Goal: Use online tool/utility: Utilize a website feature to perform a specific function

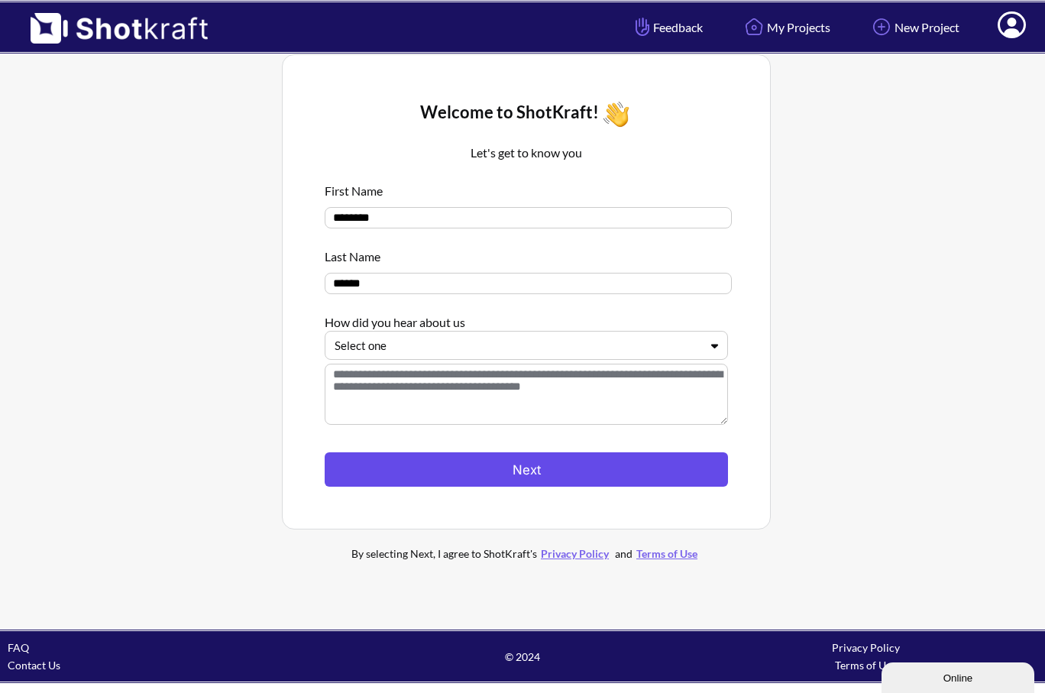
click at [628, 478] on button "Next" at bounding box center [526, 469] width 403 height 34
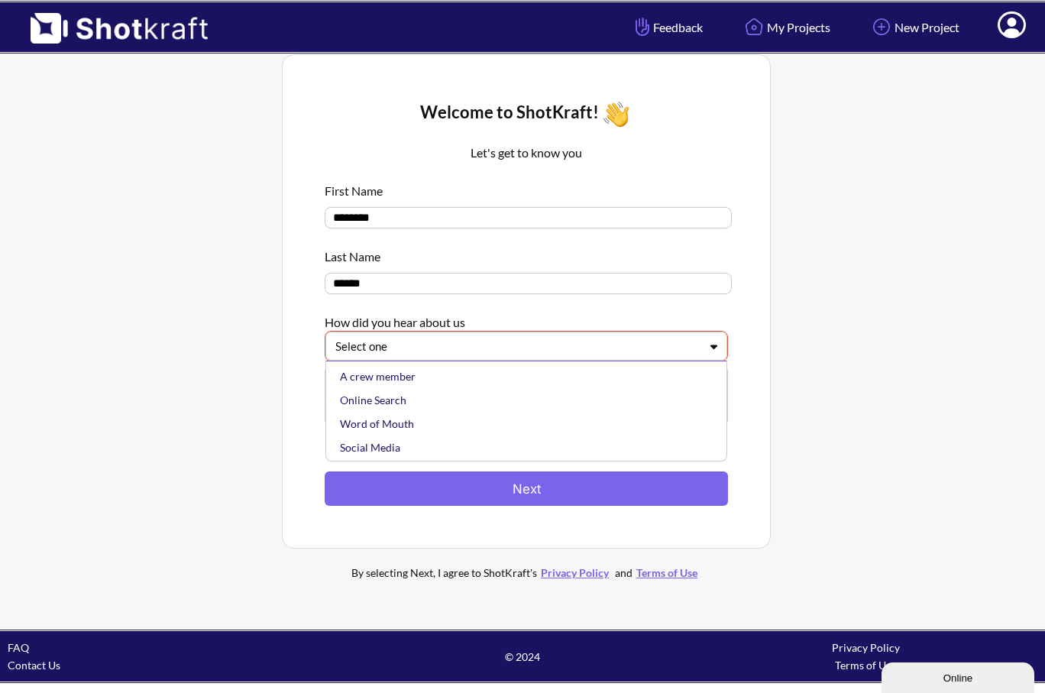
click at [578, 355] on div at bounding box center [517, 347] width 364 height 18
click at [550, 409] on div "Online Search" at bounding box center [530, 400] width 387 height 24
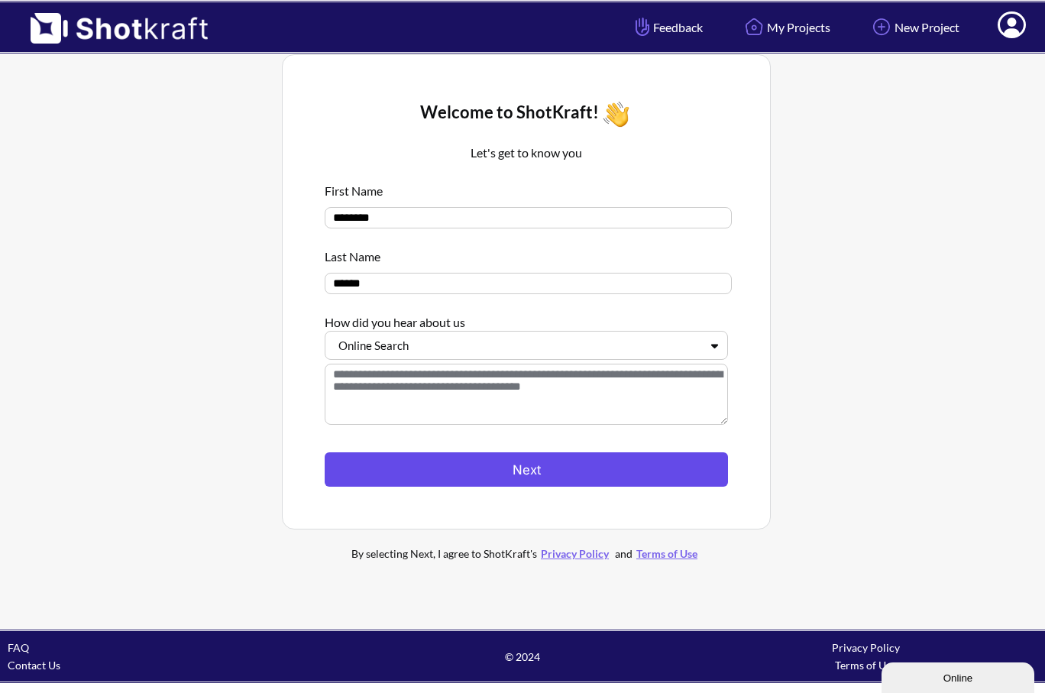
click at [551, 468] on button "Next" at bounding box center [526, 469] width 403 height 34
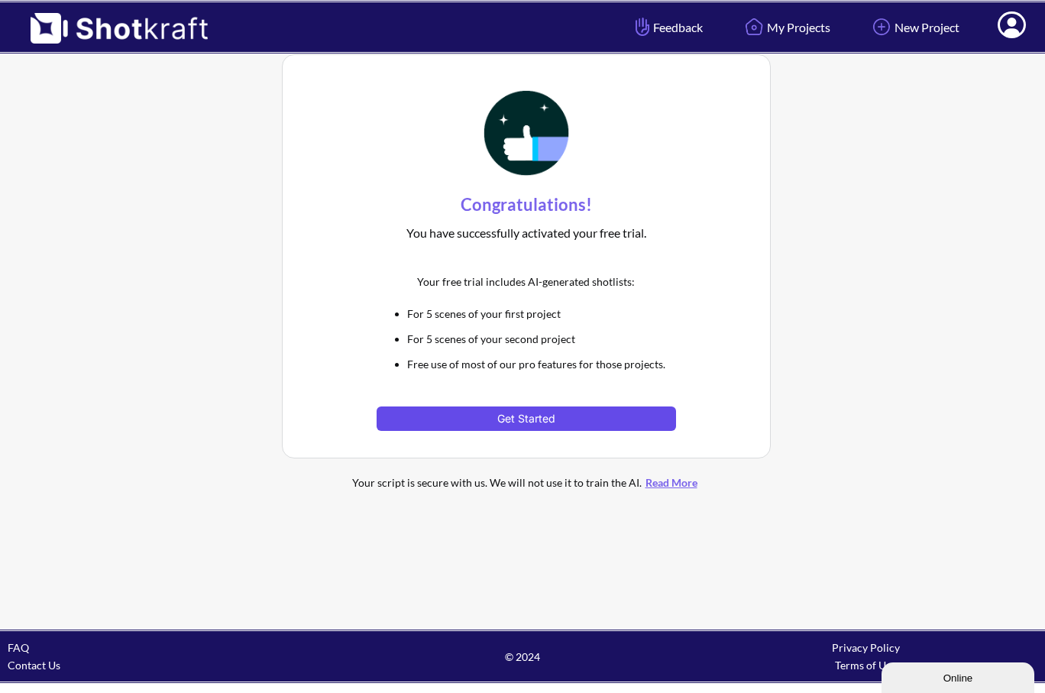
click at [536, 419] on button "Get Started" at bounding box center [526, 418] width 299 height 24
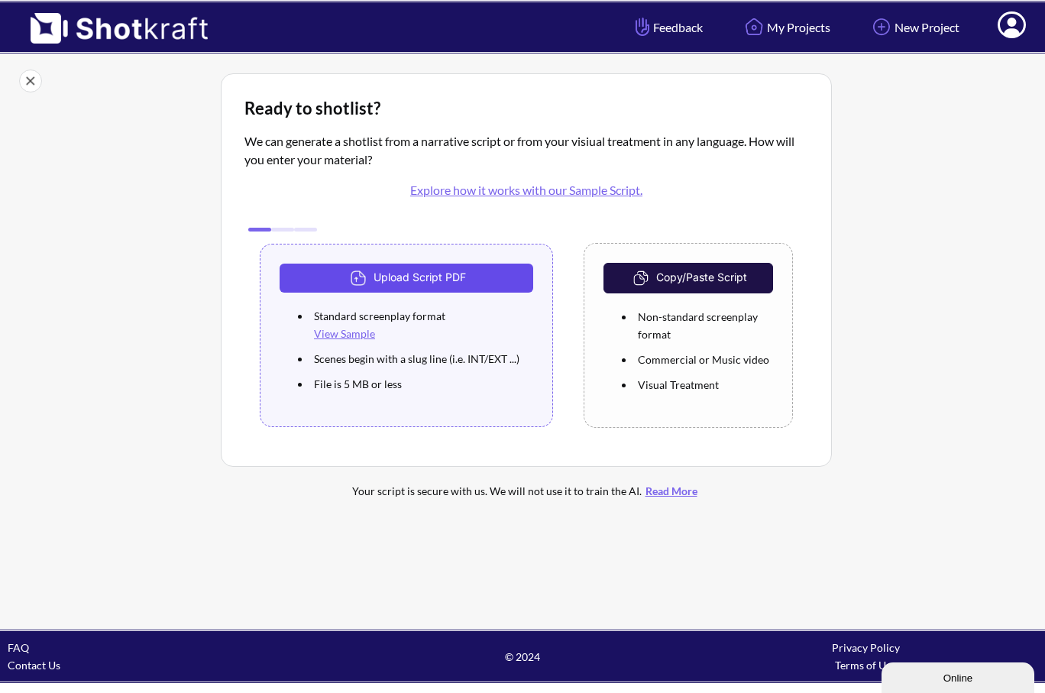
click at [505, 280] on button "Upload Script PDF" at bounding box center [407, 278] width 254 height 29
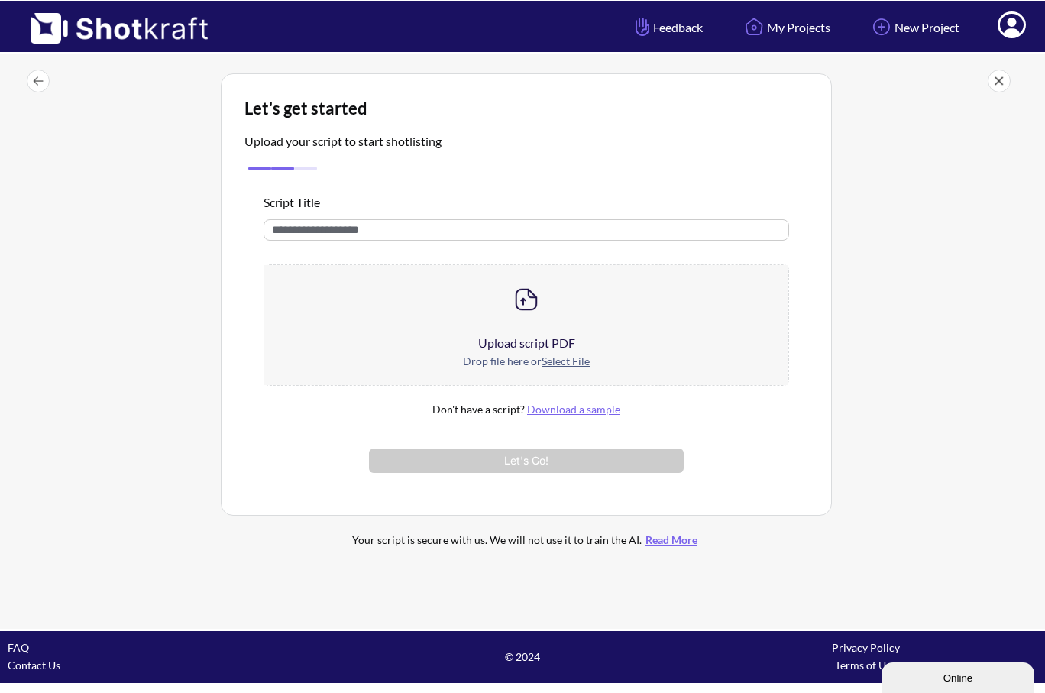
click at [515, 325] on div at bounding box center [526, 299] width 524 height 69
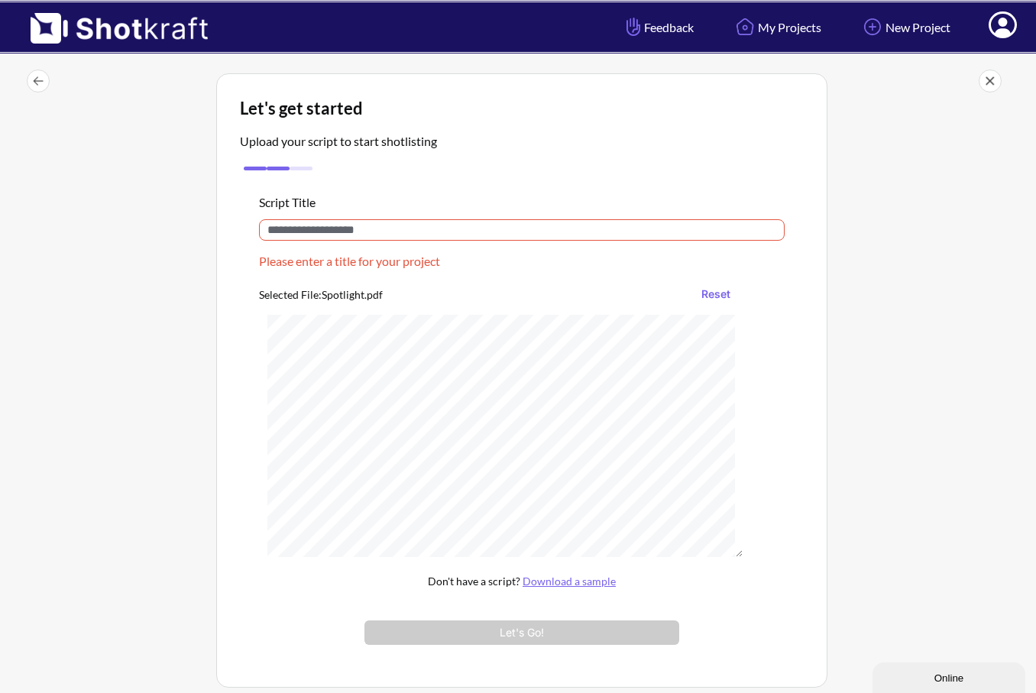
click at [465, 238] on input "text" at bounding box center [522, 229] width 526 height 21
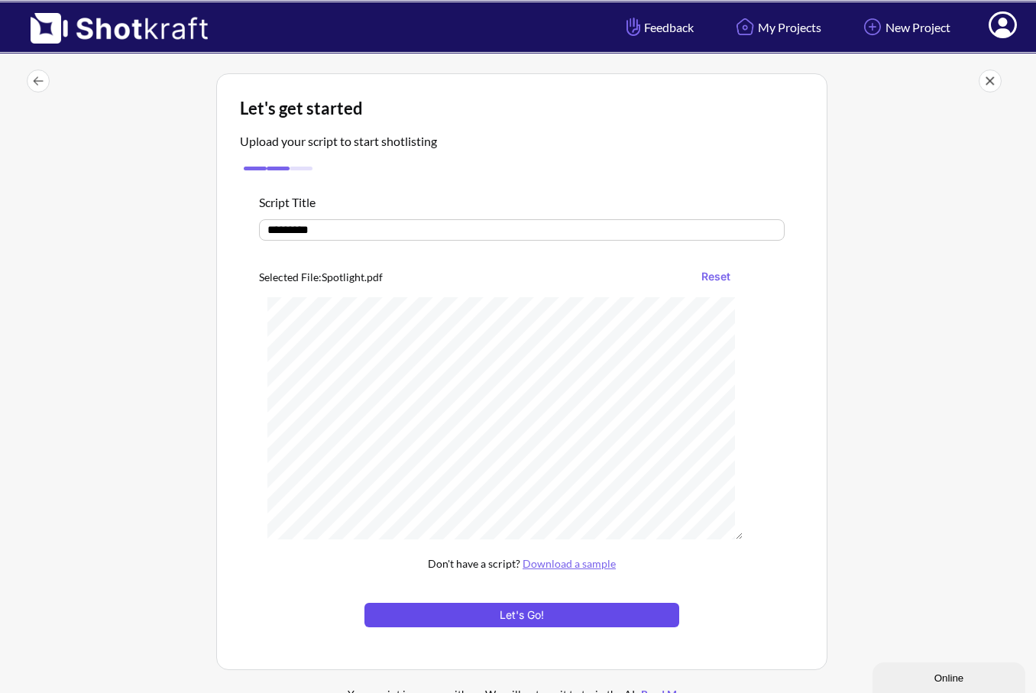
type input "*********"
click at [491, 614] on button "Let's Go!" at bounding box center [521, 615] width 315 height 24
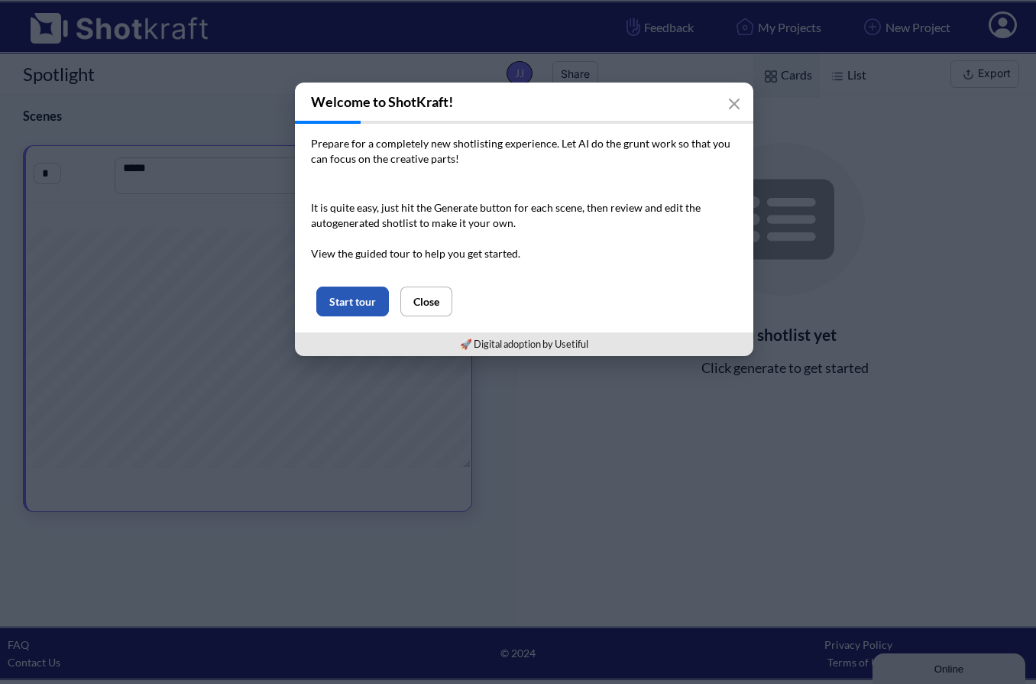
click at [368, 303] on button "Start tour" at bounding box center [352, 302] width 73 height 30
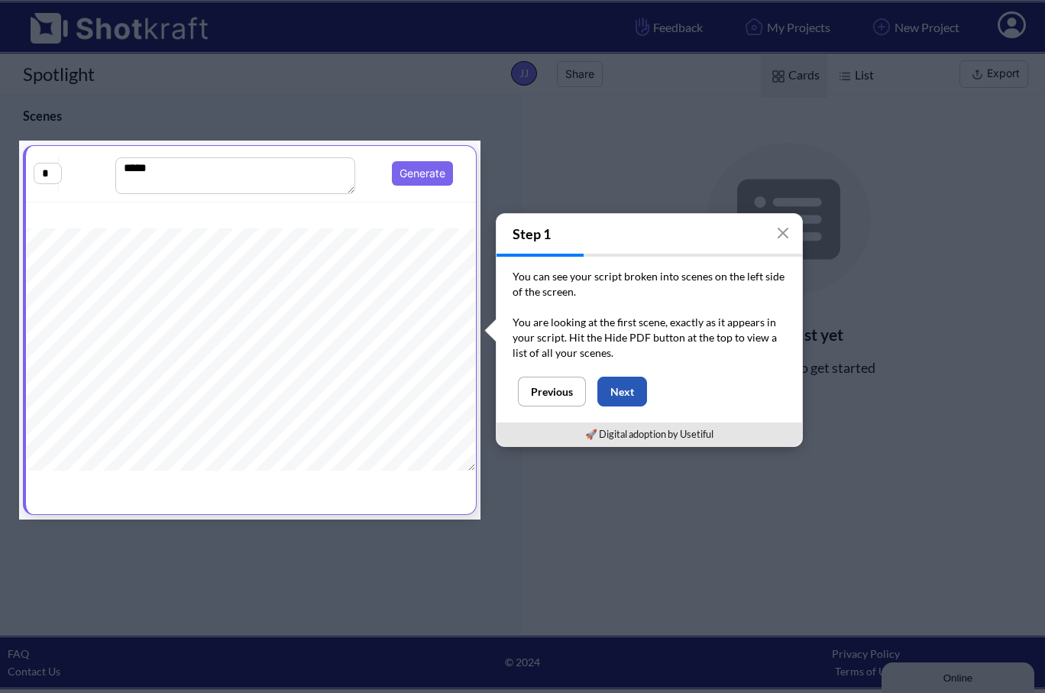
click at [617, 394] on button "Next" at bounding box center [622, 392] width 50 height 30
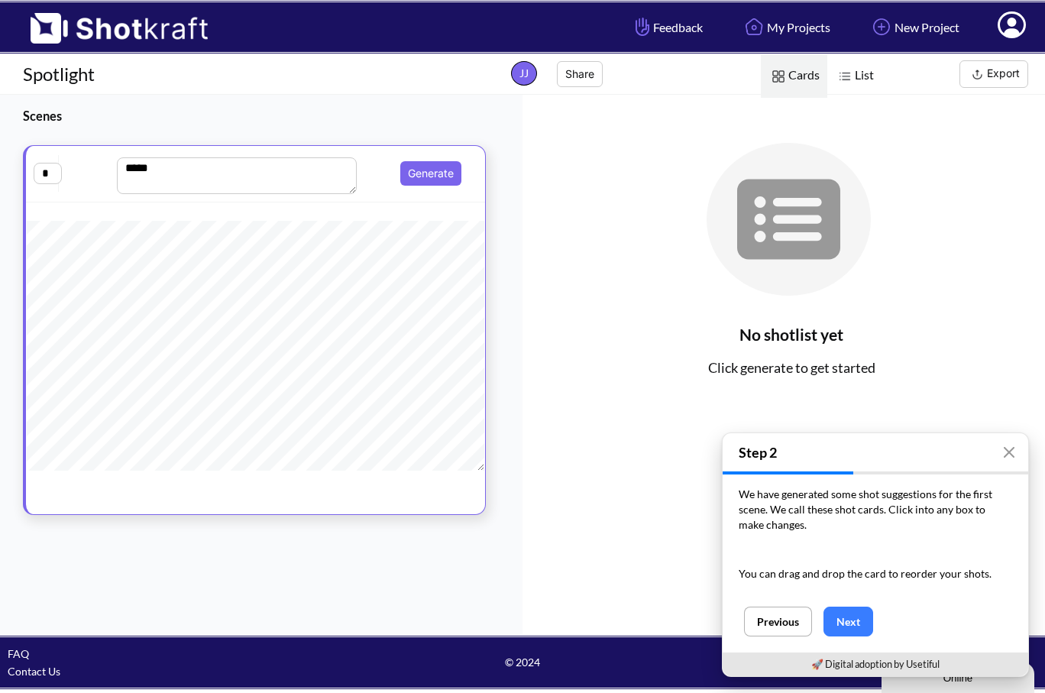
scroll to position [89, 0]
click at [853, 623] on button "Next" at bounding box center [849, 622] width 50 height 30
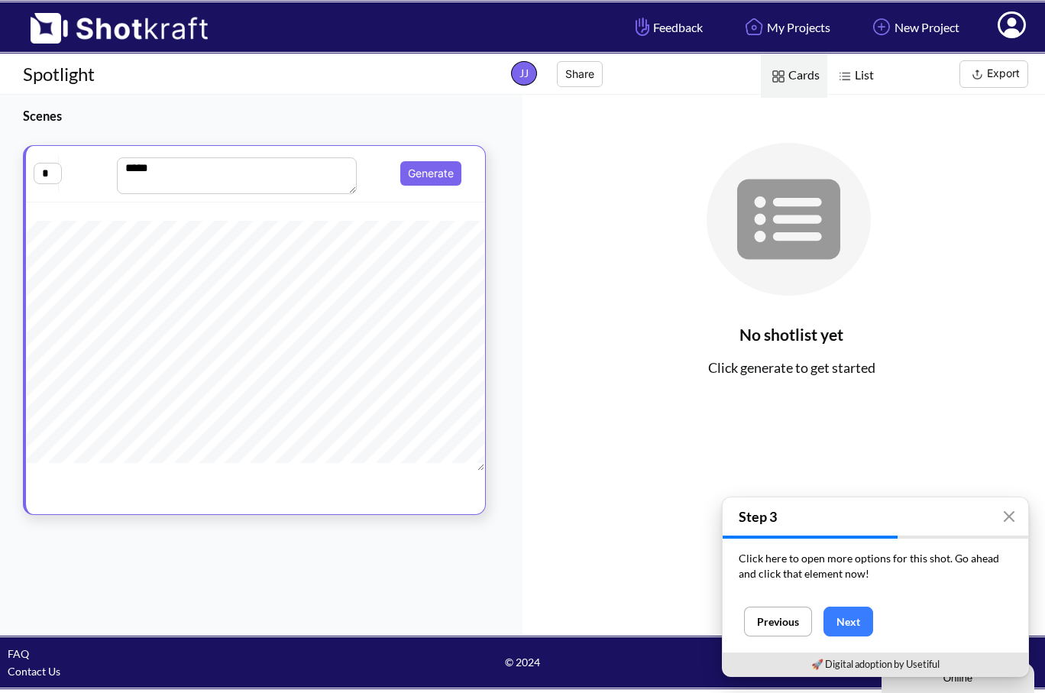
scroll to position [380, 0]
click at [861, 617] on button "Next" at bounding box center [849, 622] width 50 height 30
click at [50, 178] on input "*" at bounding box center [48, 173] width 28 height 21
click at [855, 617] on button "Next" at bounding box center [849, 622] width 50 height 30
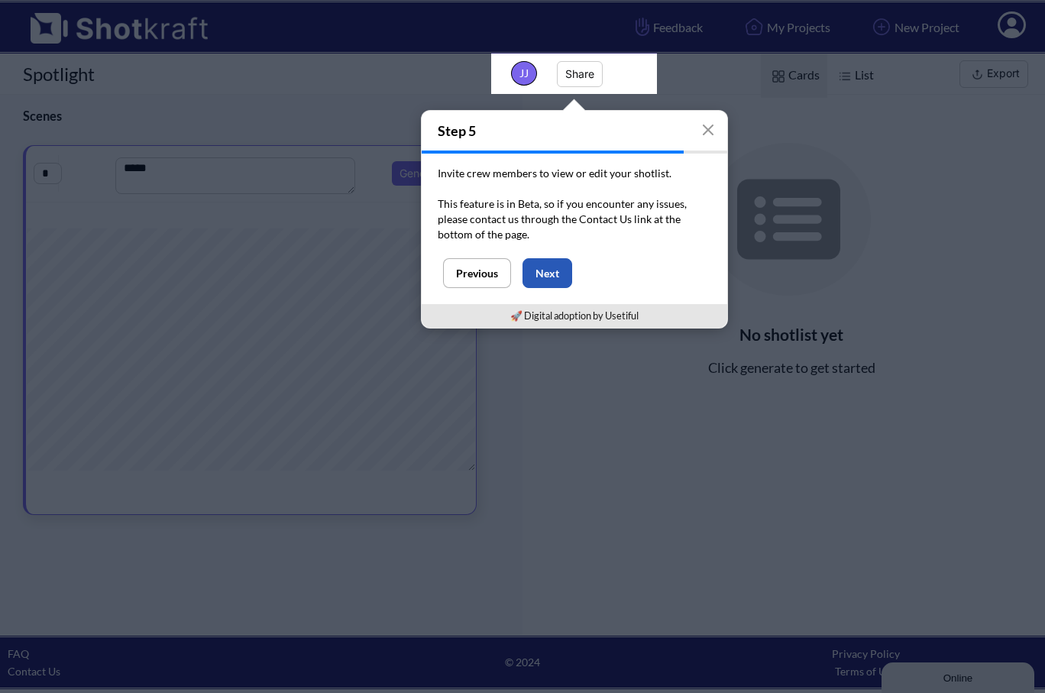
click at [539, 272] on button "Next" at bounding box center [548, 273] width 50 height 30
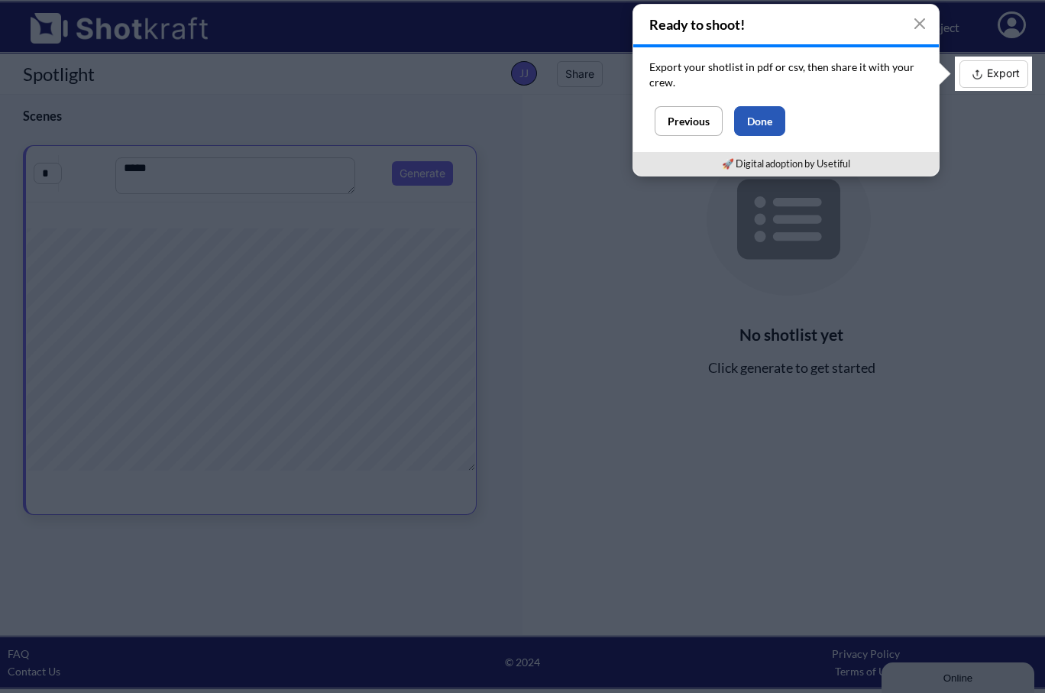
click at [770, 118] on button "Done" at bounding box center [759, 121] width 51 height 30
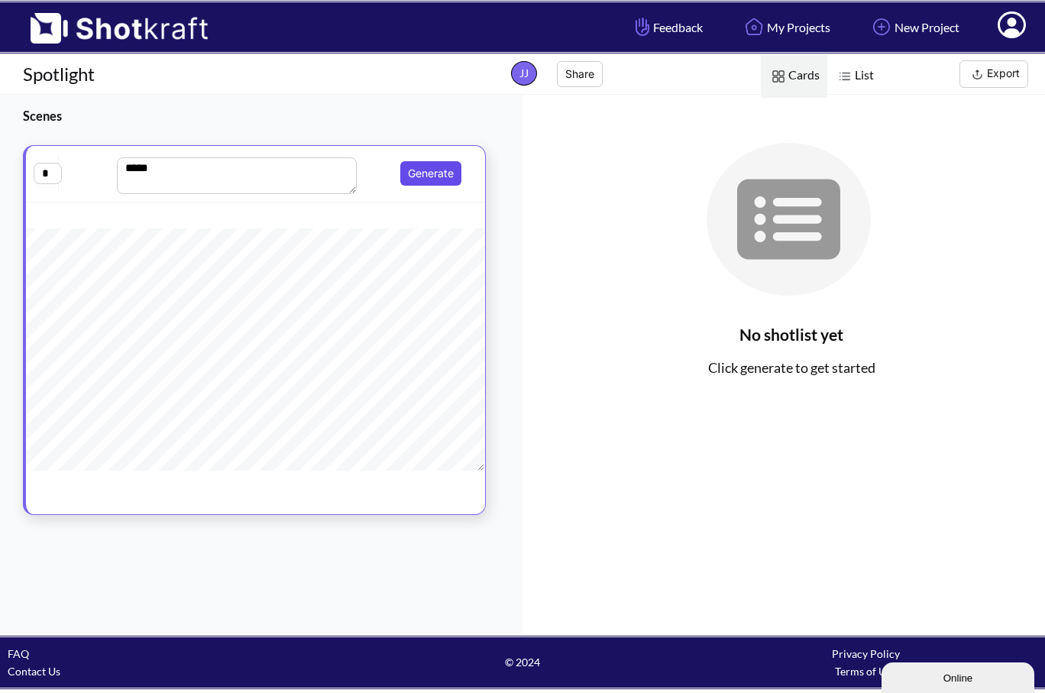
click at [437, 177] on button "Generate" at bounding box center [430, 173] width 61 height 24
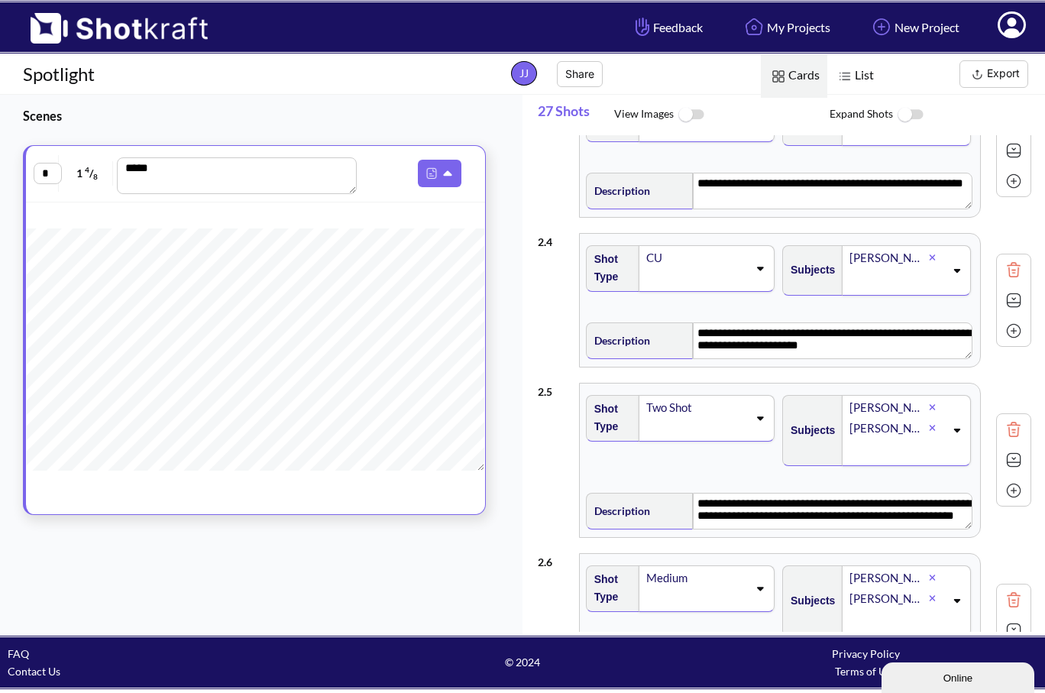
scroll to position [381, 0]
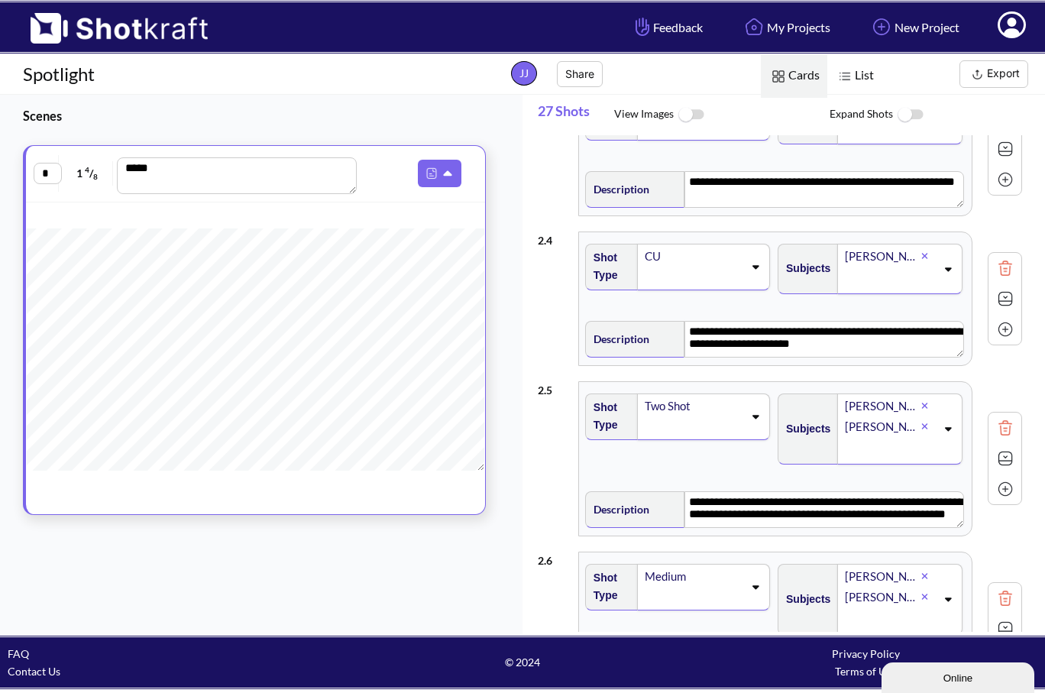
click at [695, 117] on img at bounding box center [691, 115] width 34 height 33
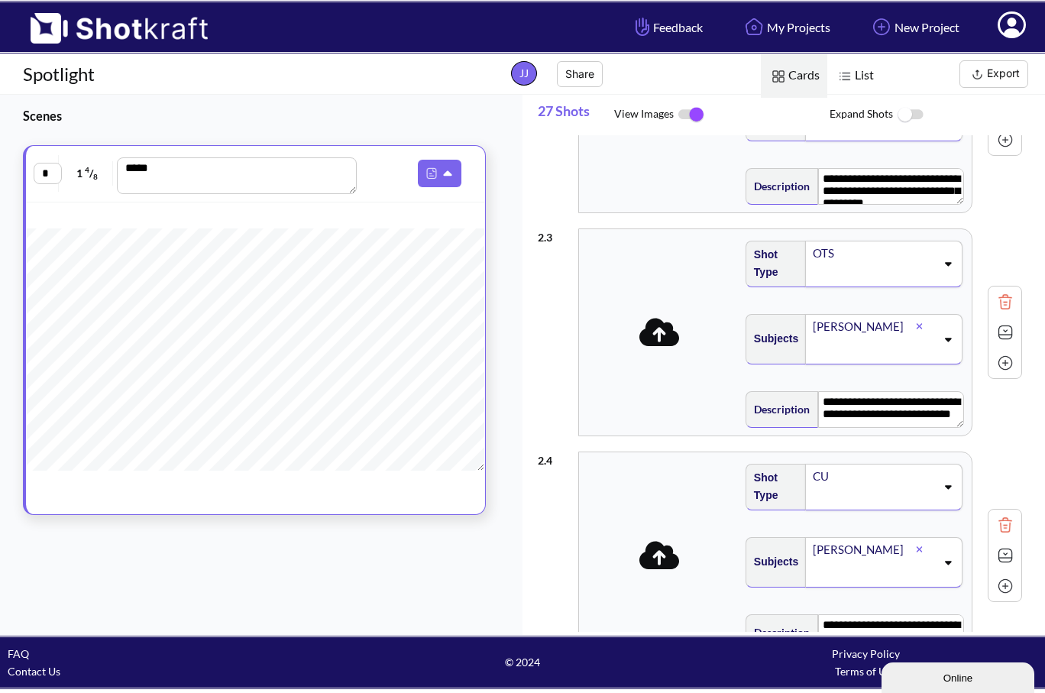
click at [685, 117] on img at bounding box center [691, 115] width 34 height 32
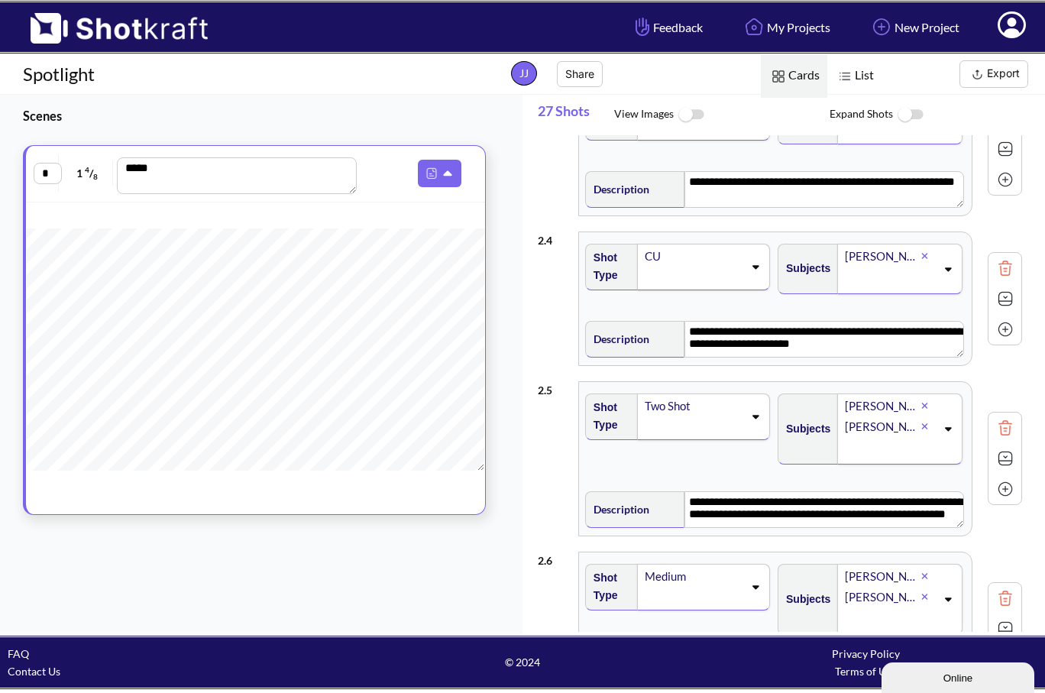
click at [856, 80] on span "List" at bounding box center [854, 76] width 54 height 44
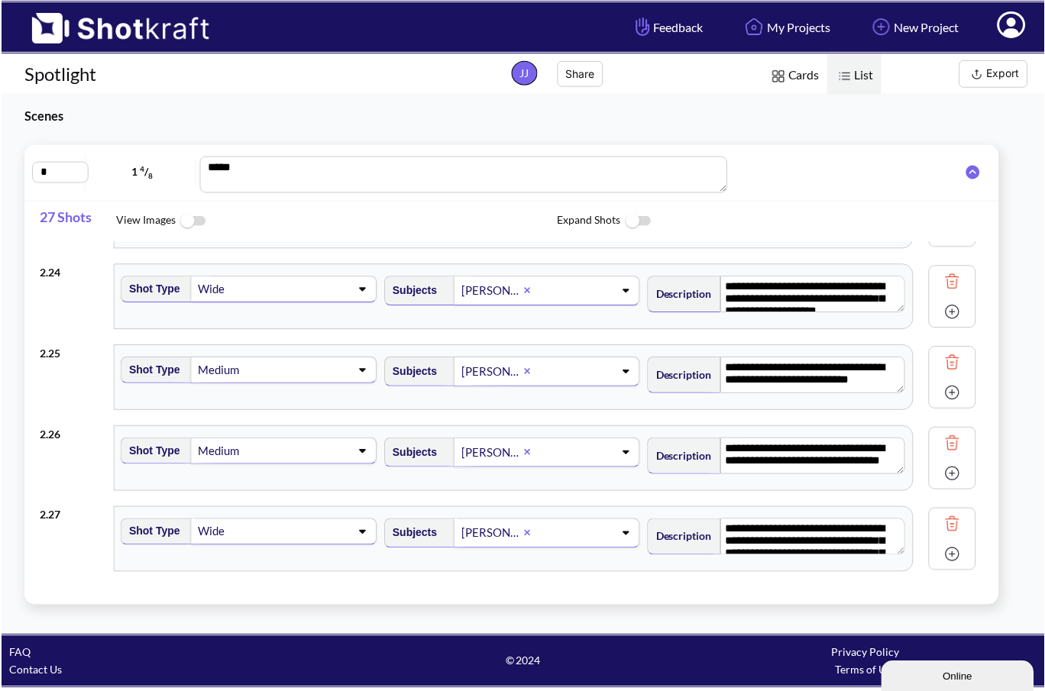
scroll to position [28, 0]
click at [995, 69] on button "Export" at bounding box center [994, 74] width 69 height 28
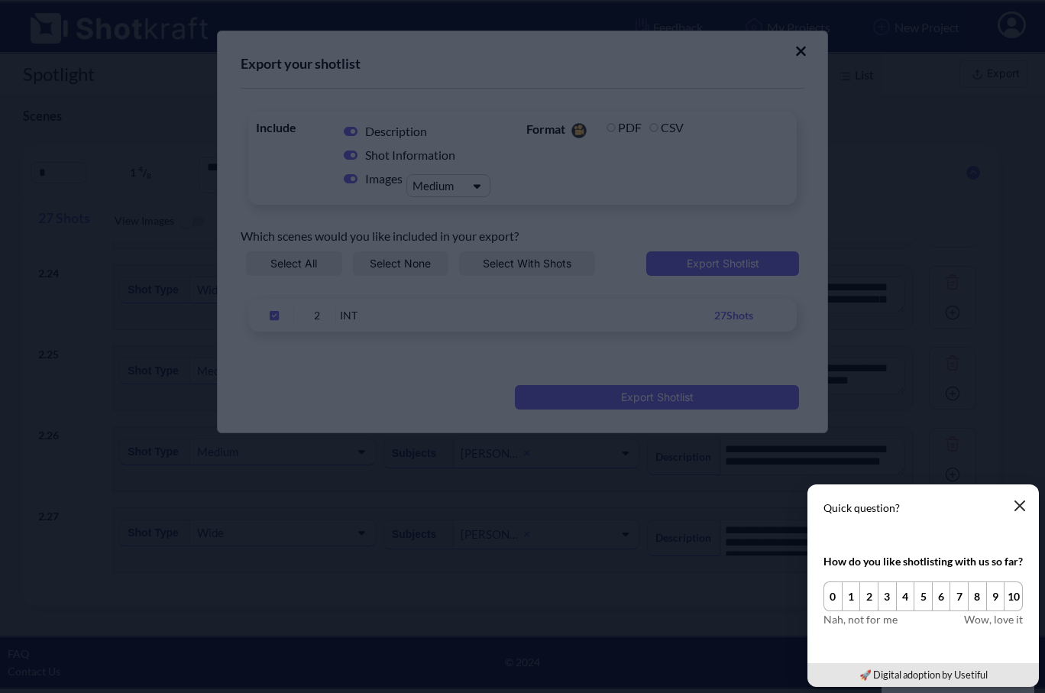
click at [1027, 508] on button "button" at bounding box center [1020, 506] width 31 height 31
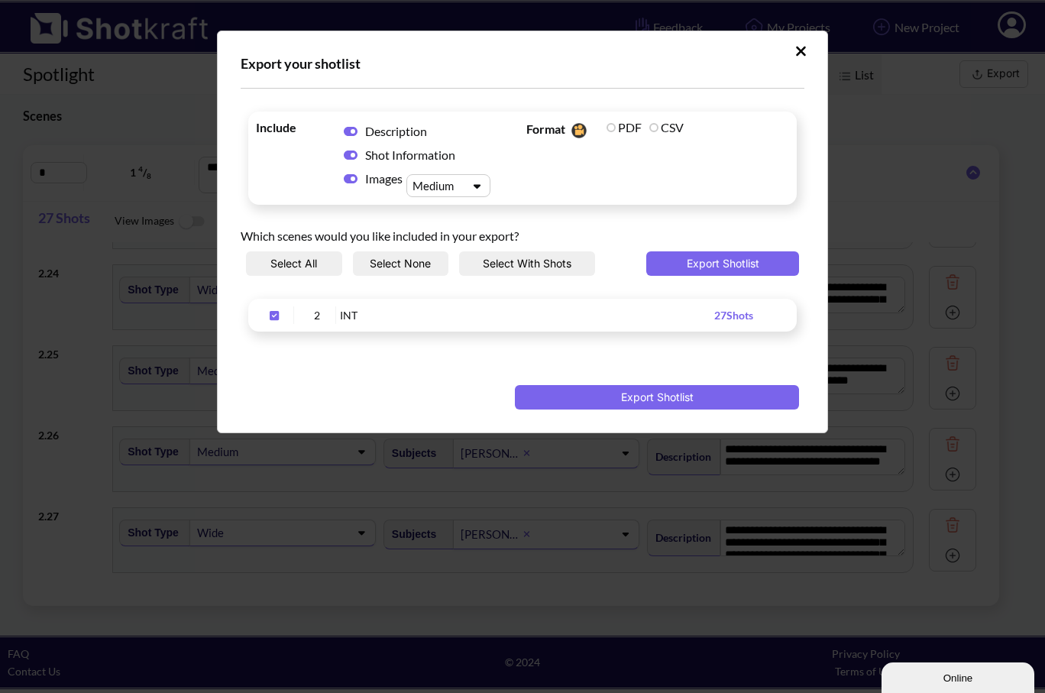
click at [325, 261] on button "Select All" at bounding box center [294, 263] width 96 height 24
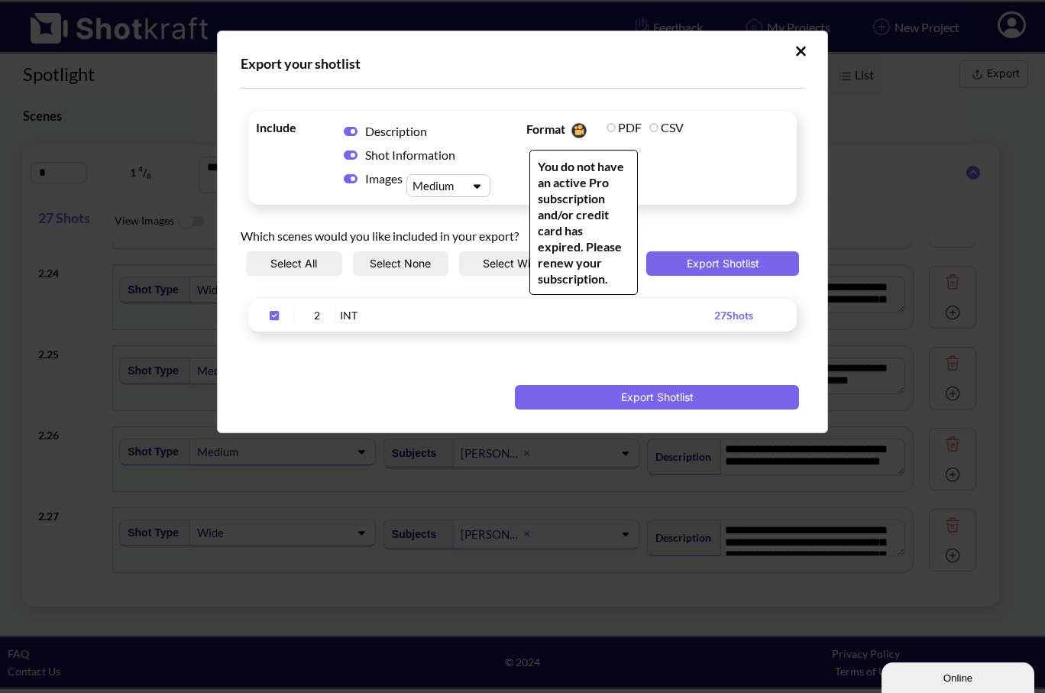
click at [607, 126] on label "PDF" at bounding box center [624, 127] width 35 height 15
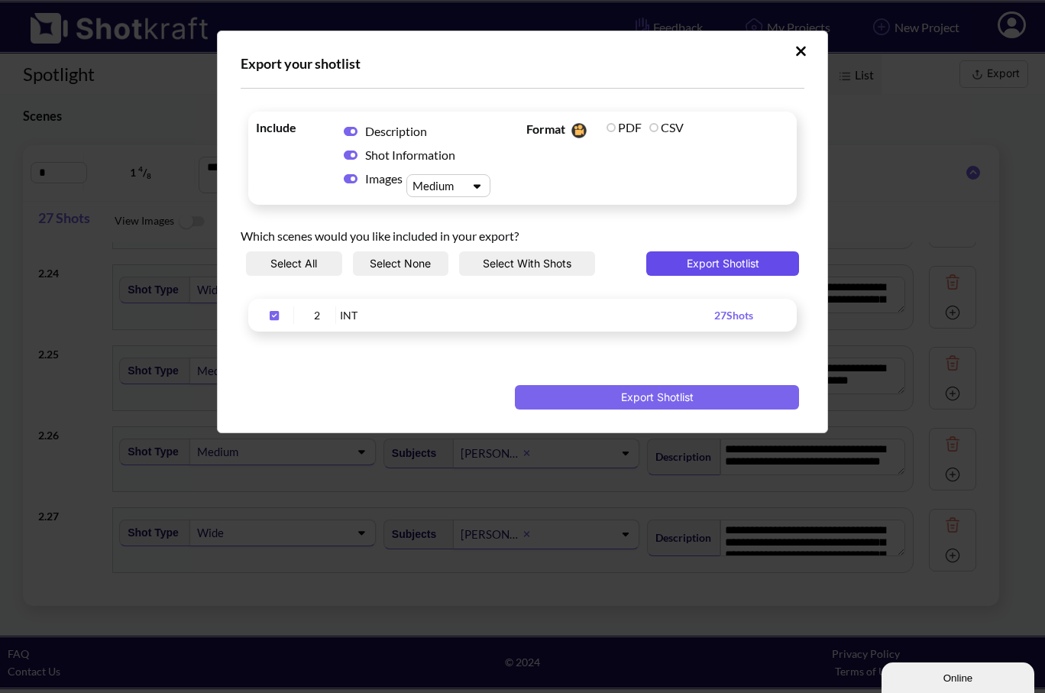
click at [696, 262] on button "Export Shotlist" at bounding box center [722, 263] width 153 height 24
